Goal: Information Seeking & Learning: Learn about a topic

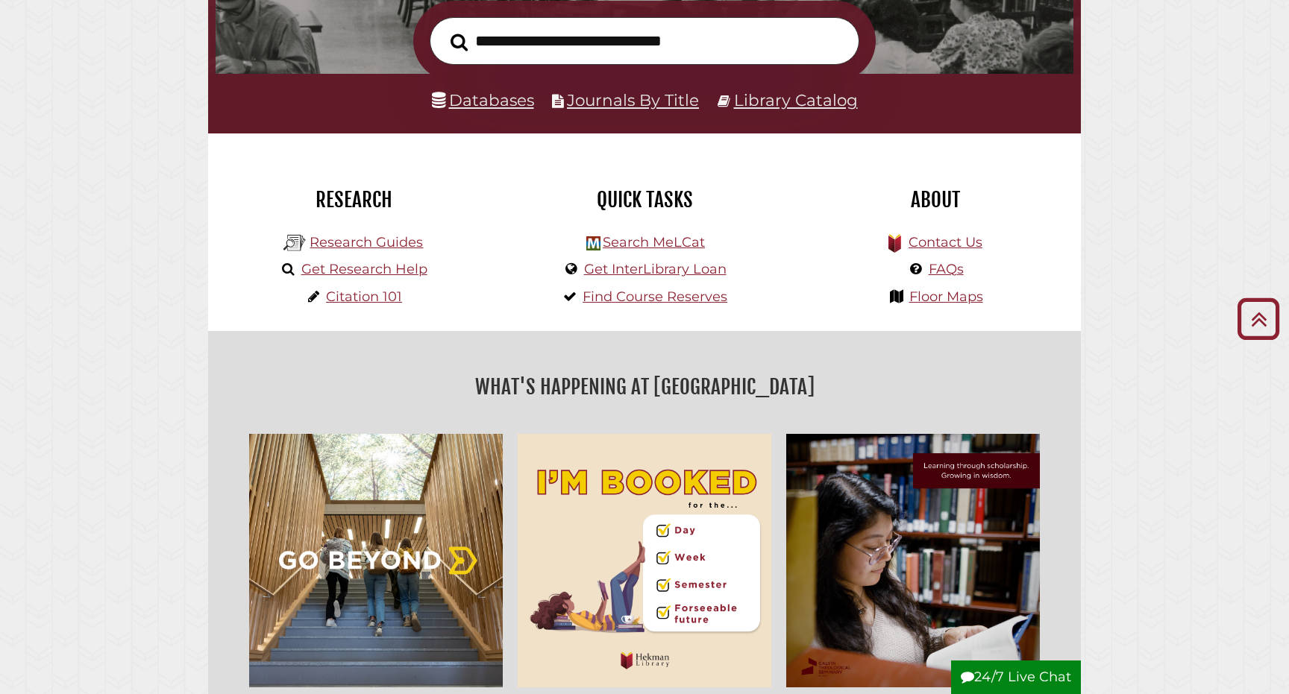
scroll to position [210, 0]
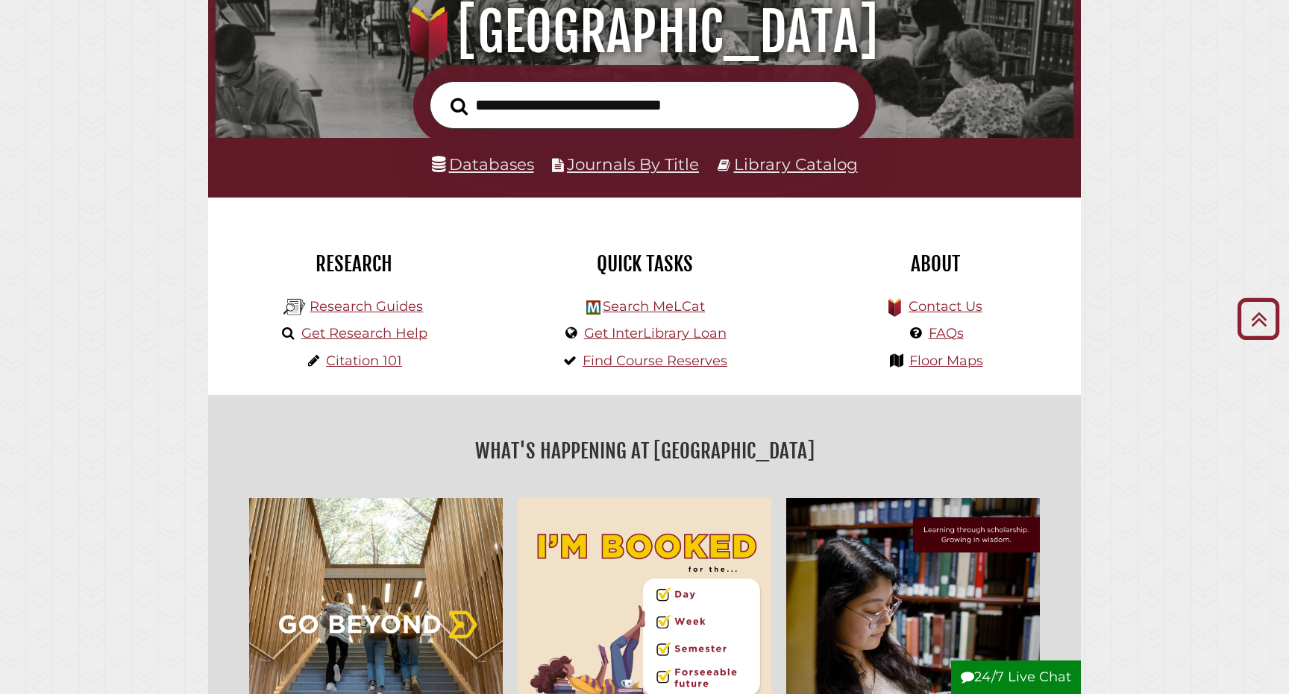
click at [494, 168] on link "Databases" at bounding box center [483, 163] width 102 height 19
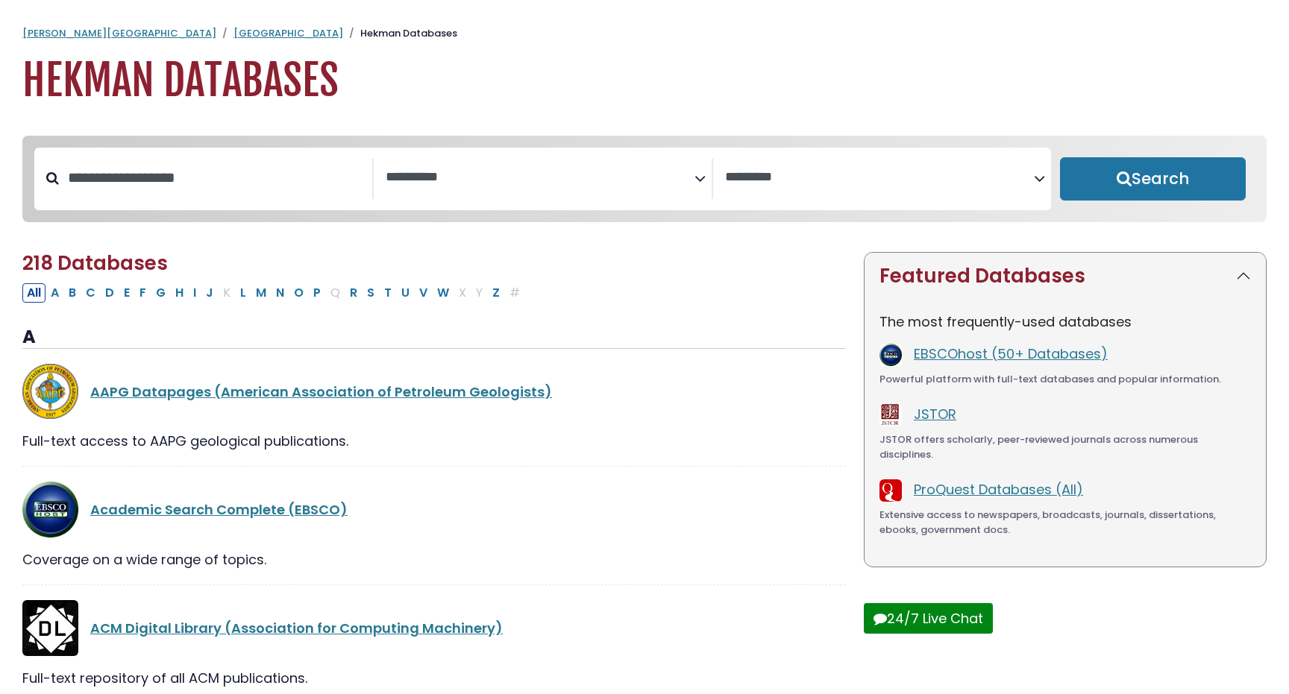
select select "Database Subject Filter"
select select "Database Vendors Filter"
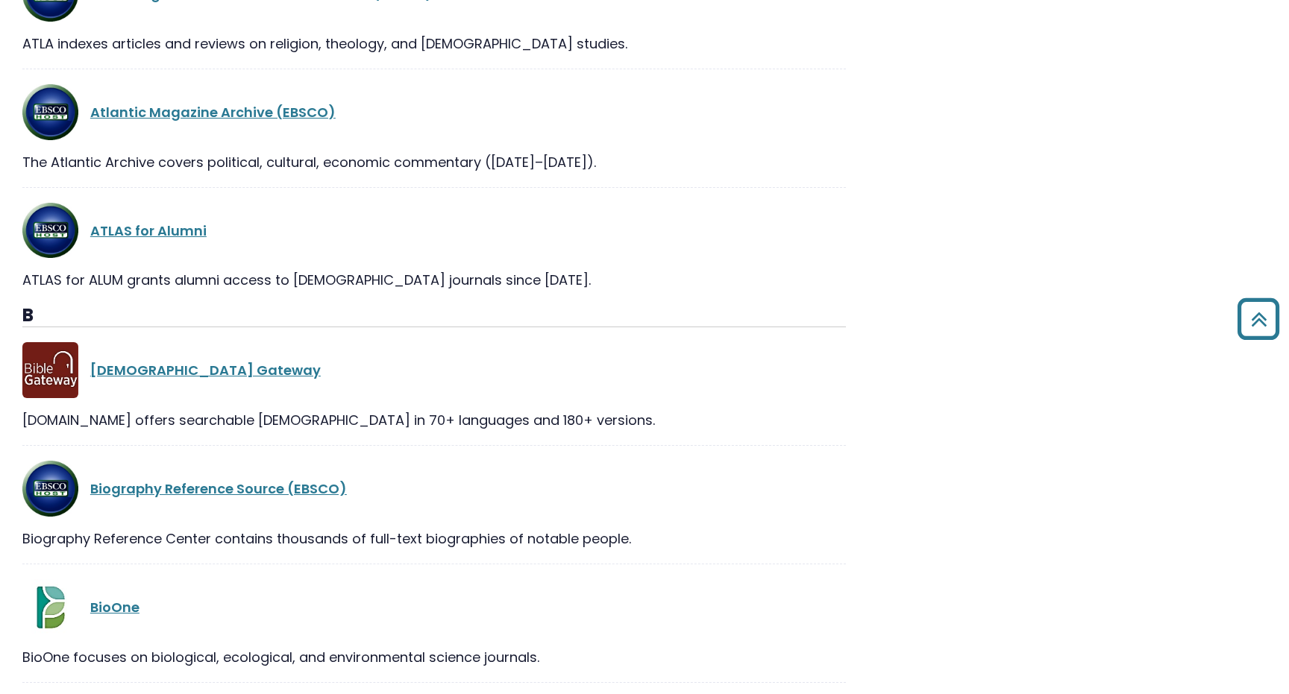
scroll to position [4043, 0]
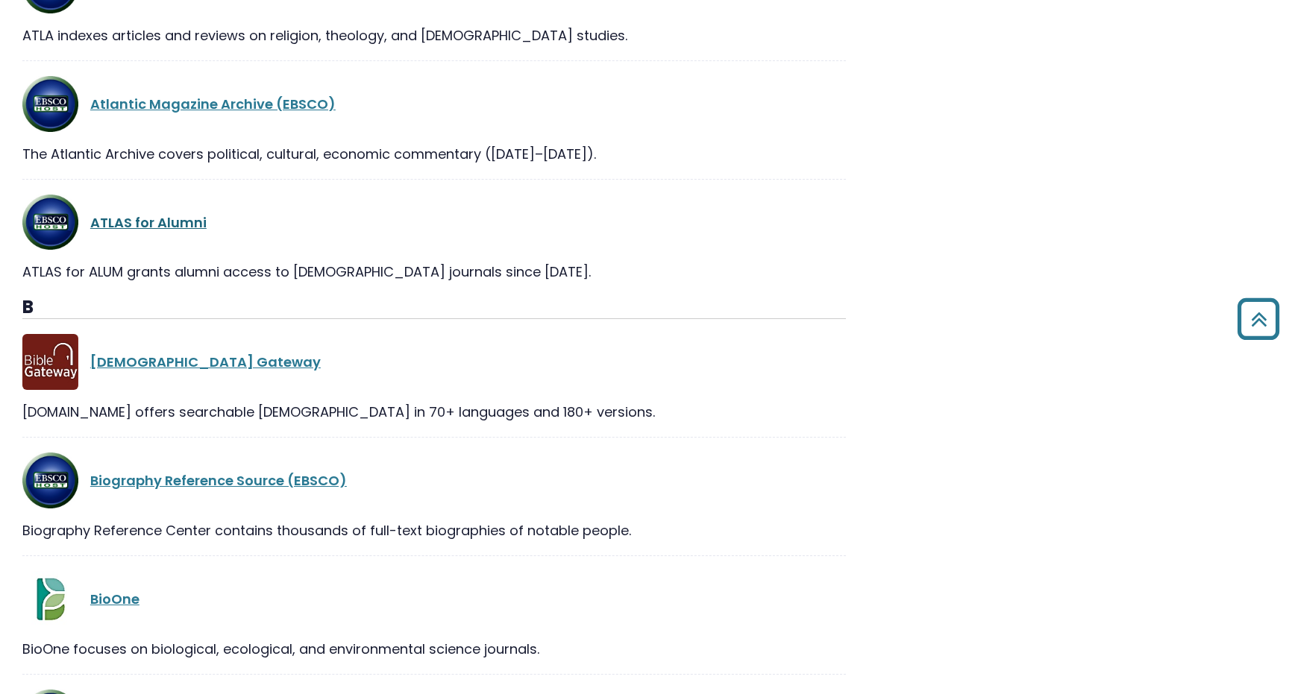
click at [184, 224] on link "ATLAS for Alumni" at bounding box center [148, 222] width 116 height 19
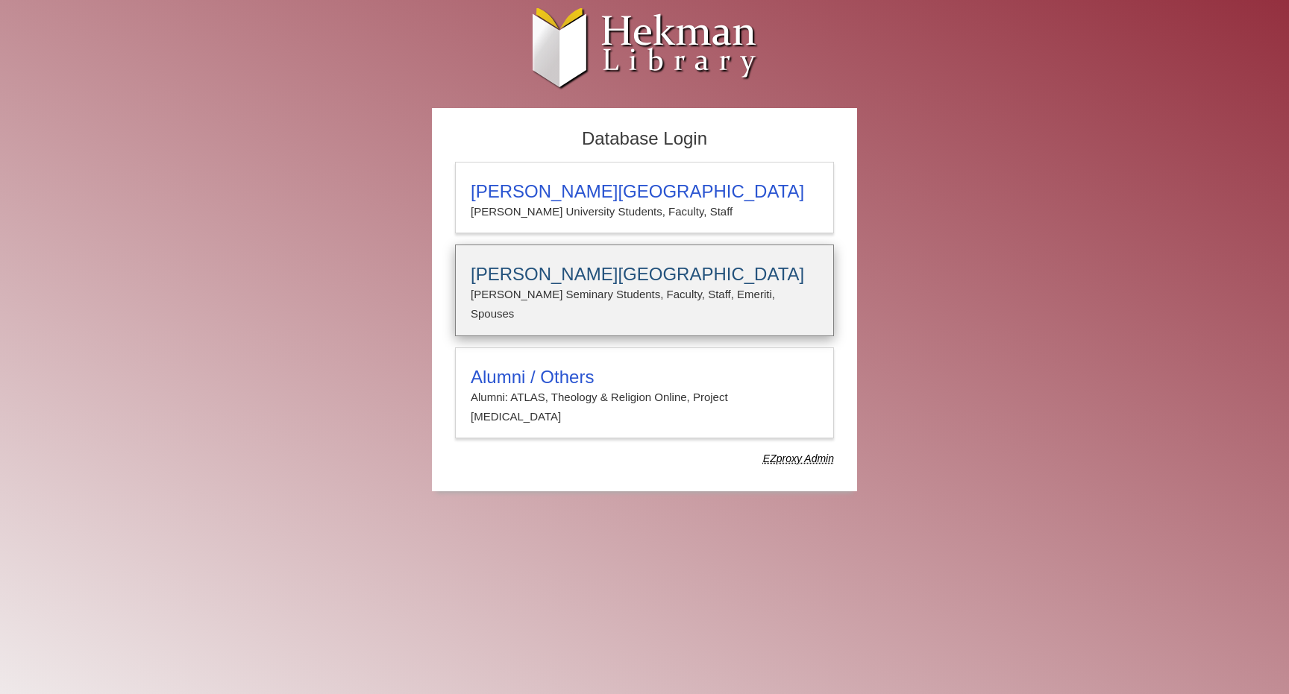
click at [575, 270] on h3 "[PERSON_NAME][GEOGRAPHIC_DATA]" at bounding box center [644, 274] width 347 height 21
click at [606, 278] on h3 "Calvin Theological Seminary" at bounding box center [644, 274] width 347 height 21
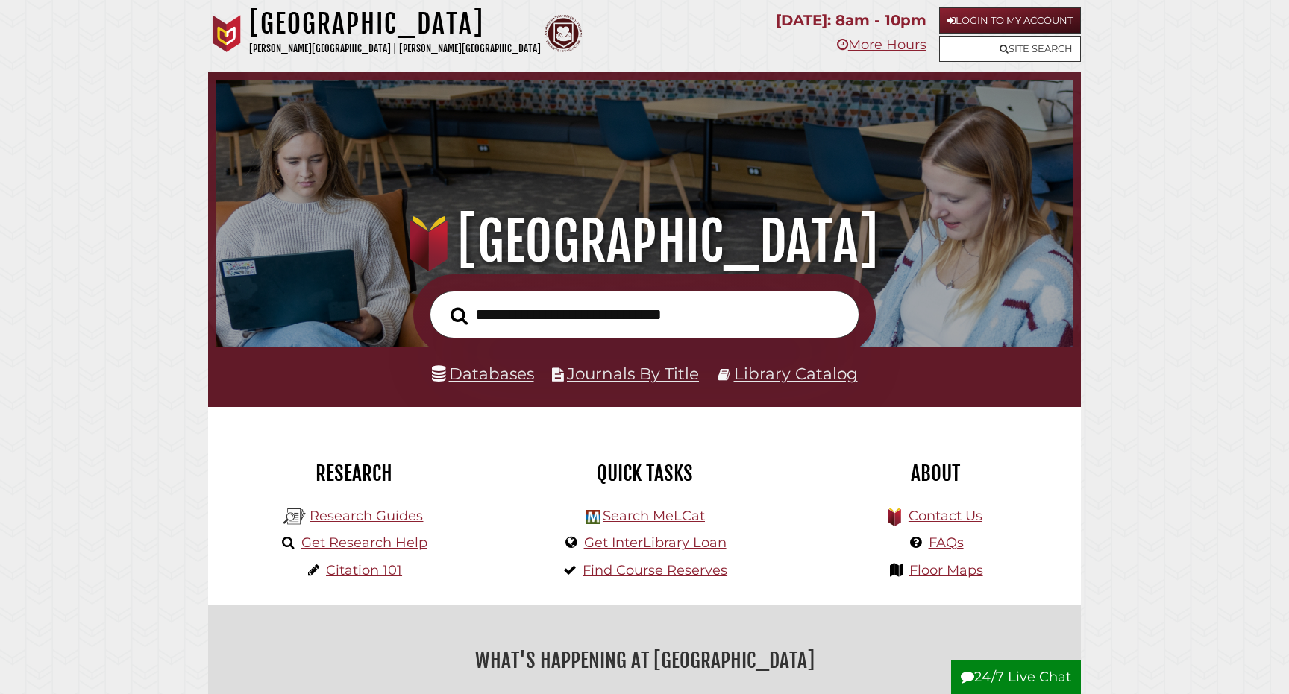
scroll to position [283, 850]
click at [1020, 20] on link "Login to My Account" at bounding box center [1010, 20] width 142 height 26
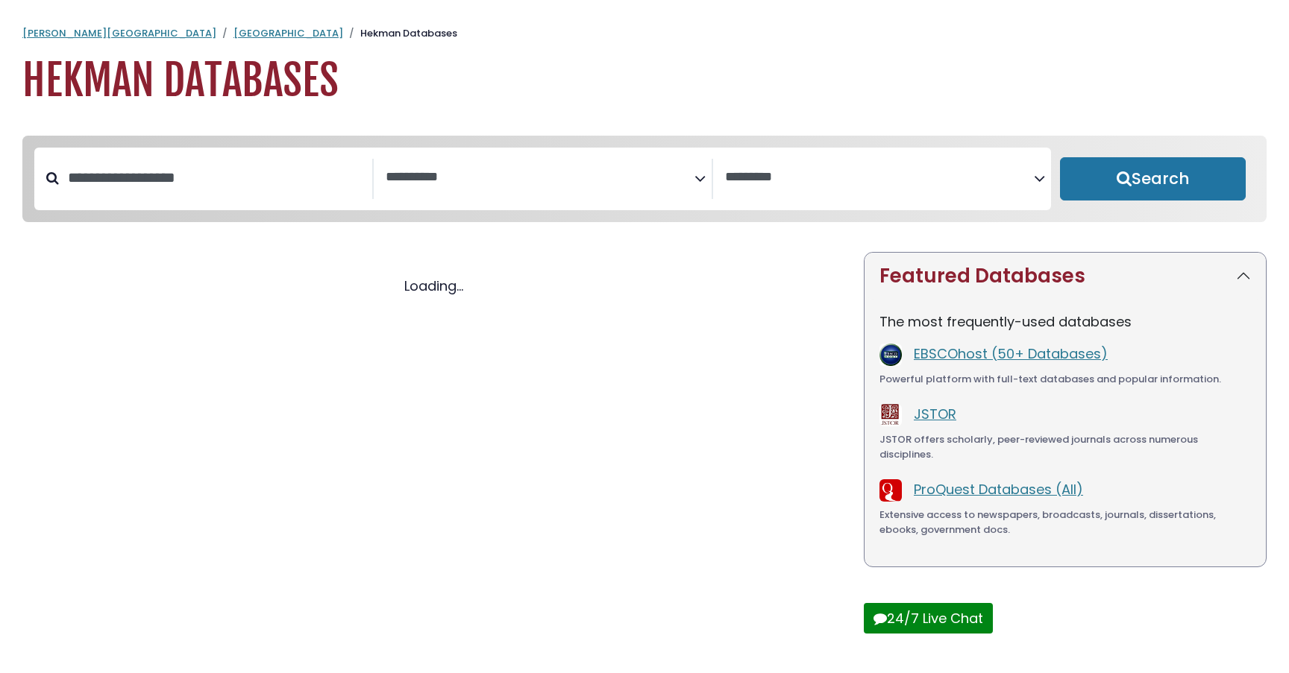
select select "Database Subject Filter"
select select "Database Vendors Filter"
select select "Database Subject Filter"
select select "Database Vendors Filter"
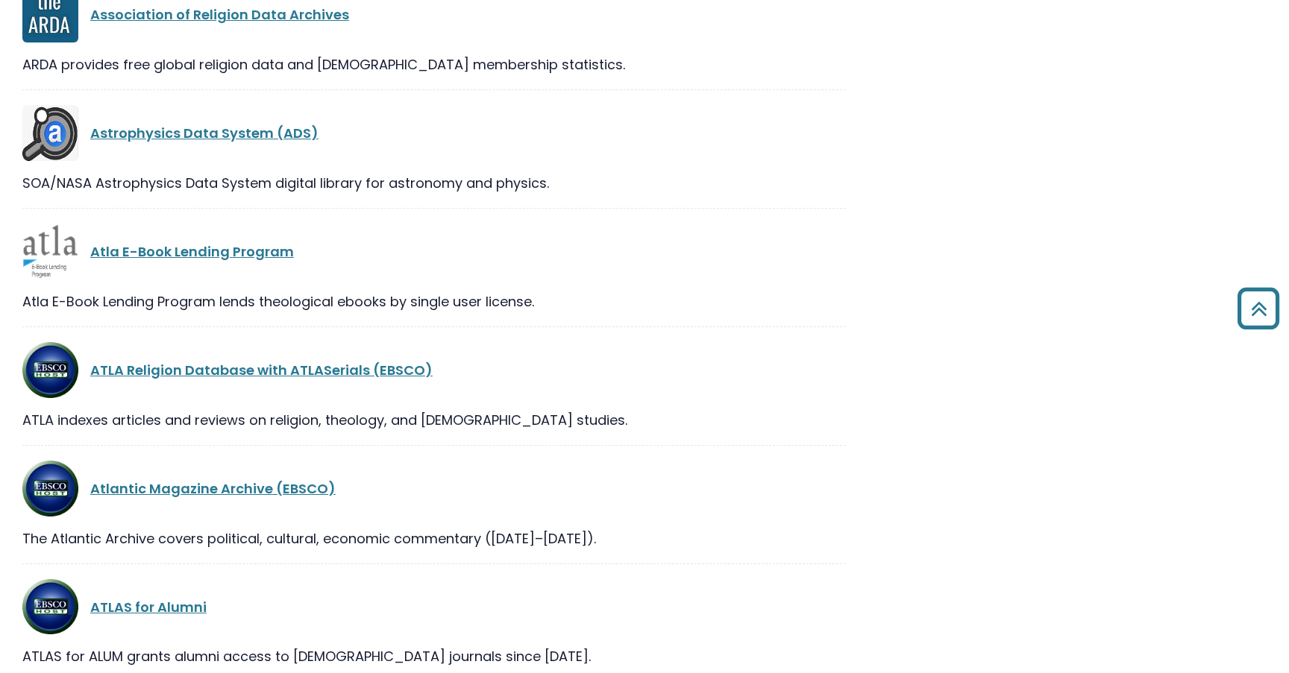
scroll to position [3658, 0]
click at [286, 371] on link "ATLA Religion Database with ATLASerials (EBSCO)" at bounding box center [261, 370] width 342 height 19
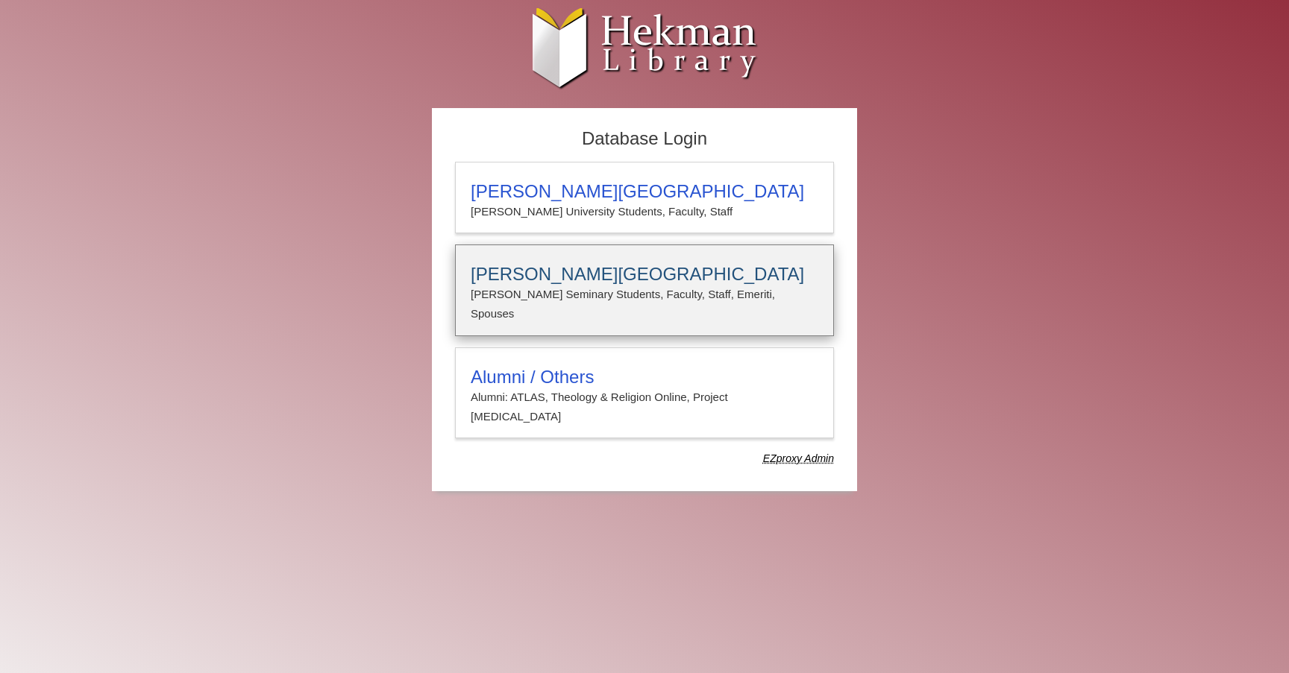
click at [573, 287] on p "[PERSON_NAME] Seminary Students, Faculty, Staff, Emeriti, Spouses" at bounding box center [644, 305] width 347 height 40
